Goal: Task Accomplishment & Management: Complete application form

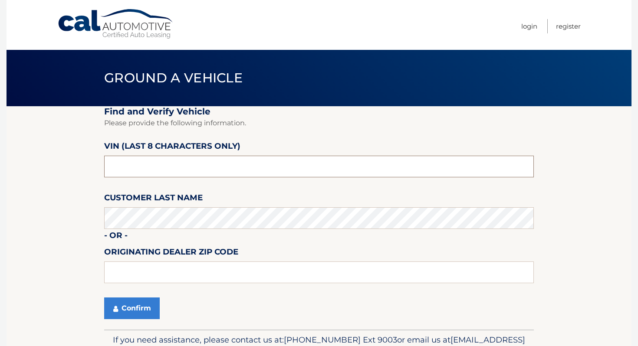
click at [218, 159] on input "text" at bounding box center [319, 167] width 430 height 22
type input "P8745210"
click at [130, 307] on button "Confirm" at bounding box center [132, 309] width 56 height 22
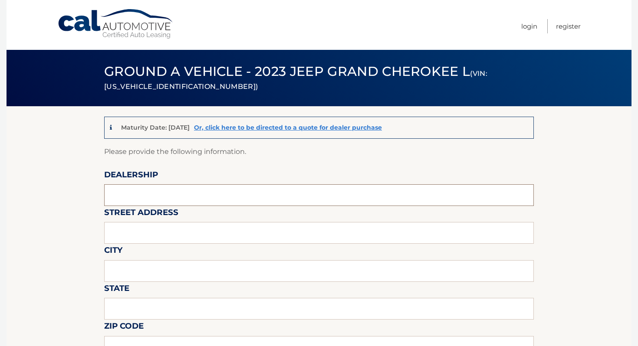
click at [160, 197] on input "text" at bounding box center [319, 195] width 430 height 22
type input "ISLAND AUTO GROUP"
click at [154, 231] on input "text" at bounding box center [319, 233] width 430 height 22
type input "2424 HYLAN BLVD"
type input "STATEN ISLAND"
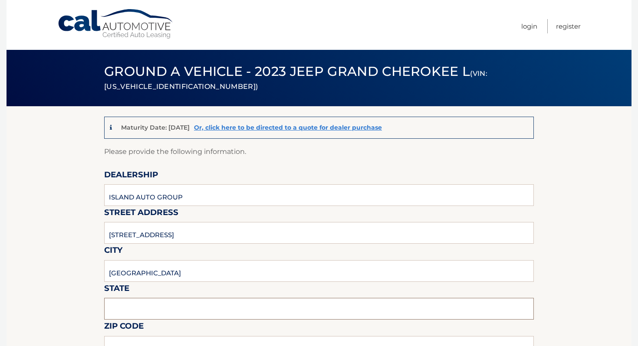
type input "NEW YORK"
type input "1O305"
type input "ISLAND AUTO GROUP"
type input "7323792810"
type input "CKEMP@MYISLANDSUBARU.COM"
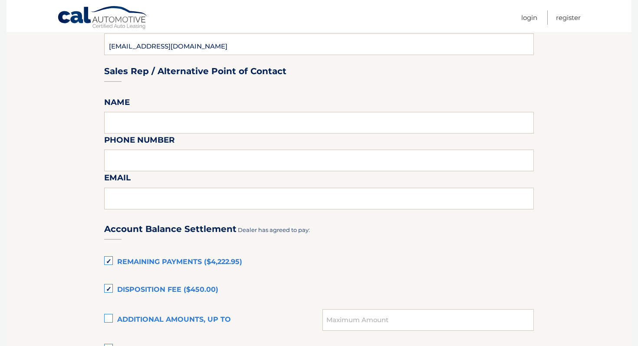
scroll to position [486, 0]
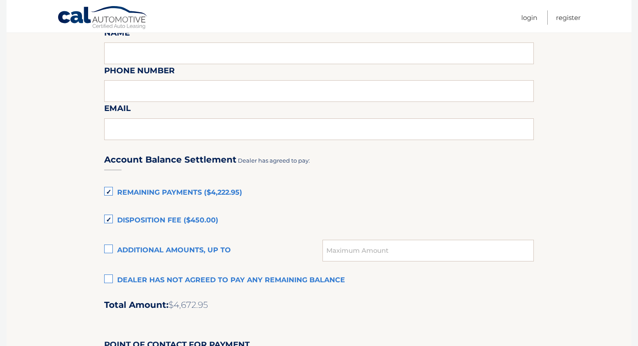
click at [214, 196] on label "Remaining Payments ($4,222.95)" at bounding box center [319, 192] width 430 height 17
click at [0, 0] on input "Remaining Payments ($4,222.95)" at bounding box center [0, 0] width 0 height 0
click at [191, 212] on div "Account Balance Settlement Dealer has agreed to pay: Remaining Payments ($4,222…" at bounding box center [319, 336] width 430 height 385
click at [189, 217] on label "Disposition Fee ($450.00)" at bounding box center [319, 220] width 430 height 17
click at [0, 0] on input "Disposition Fee ($450.00)" at bounding box center [0, 0] width 0 height 0
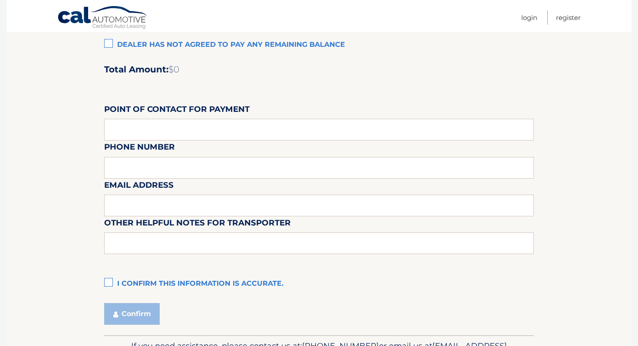
scroll to position [743, 0]
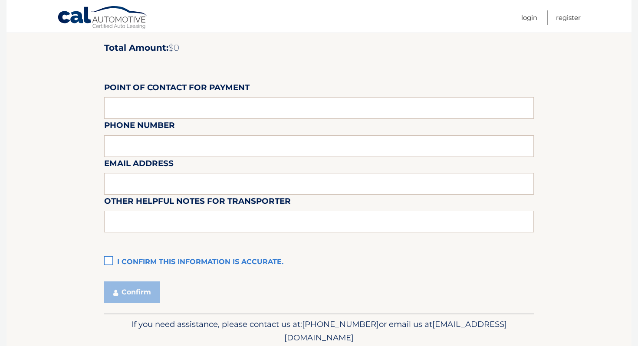
click at [148, 265] on label "I confirm this information is accurate." at bounding box center [319, 262] width 430 height 17
click at [0, 0] on input "I confirm this information is accurate." at bounding box center [0, 0] width 0 height 0
click at [142, 287] on button "Confirm" at bounding box center [132, 293] width 56 height 22
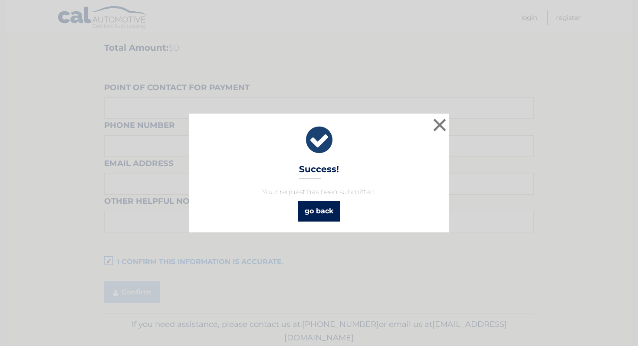
click at [335, 208] on link "go back" at bounding box center [319, 211] width 43 height 21
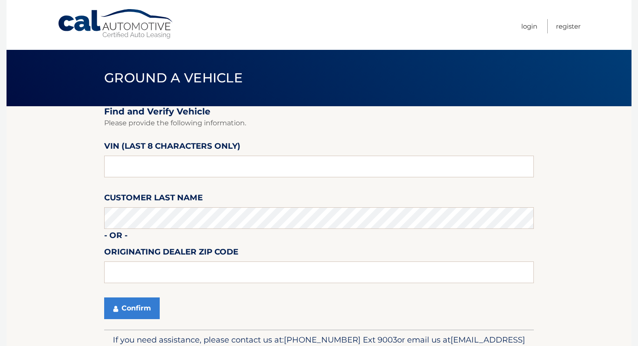
click at [129, 23] on link "Cal Automotive" at bounding box center [115, 24] width 117 height 31
